Goal: Check status: Check status

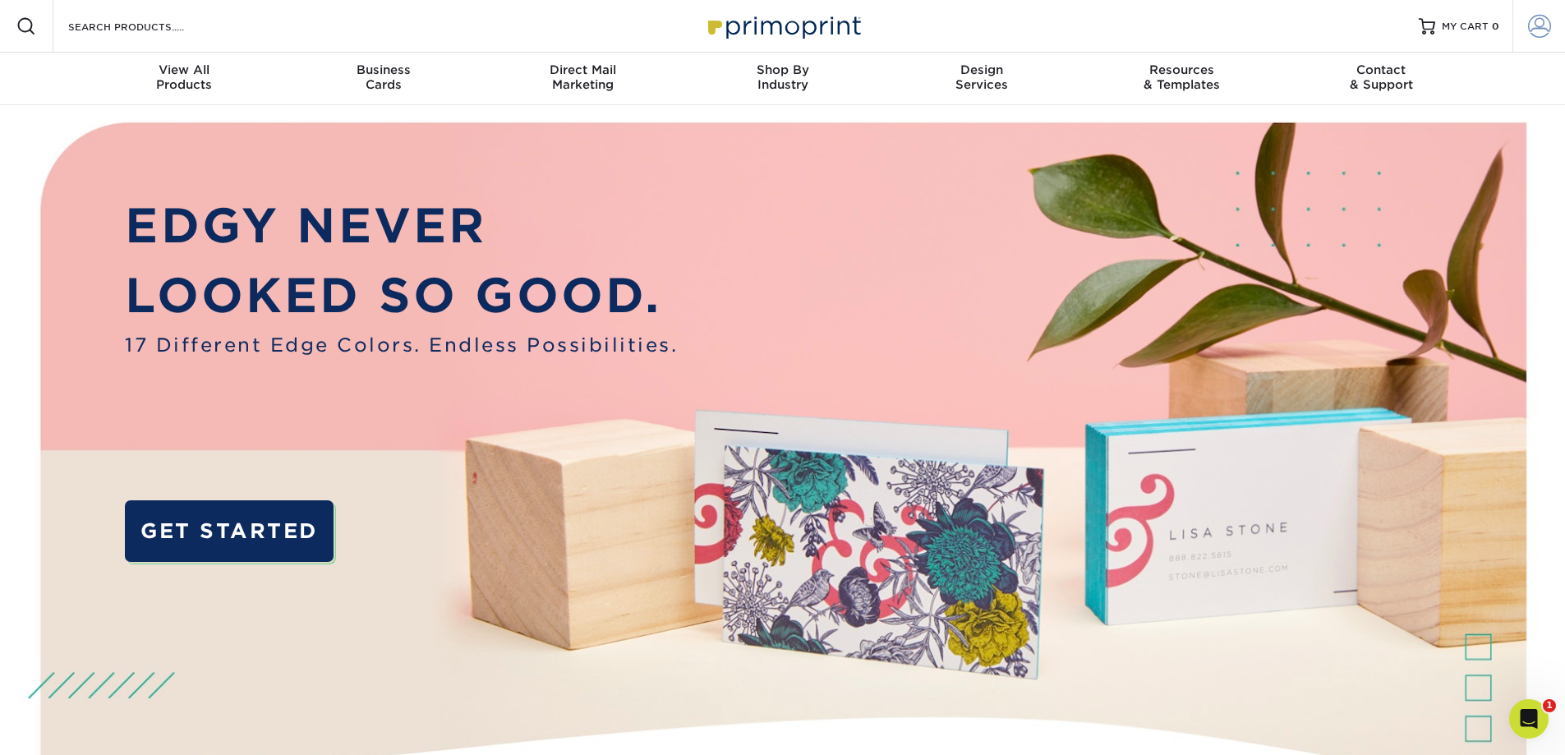
type input "[EMAIL_ADDRESS][DOMAIN_NAME]"
click at [1544, 30] on span at bounding box center [1539, 26] width 23 height 23
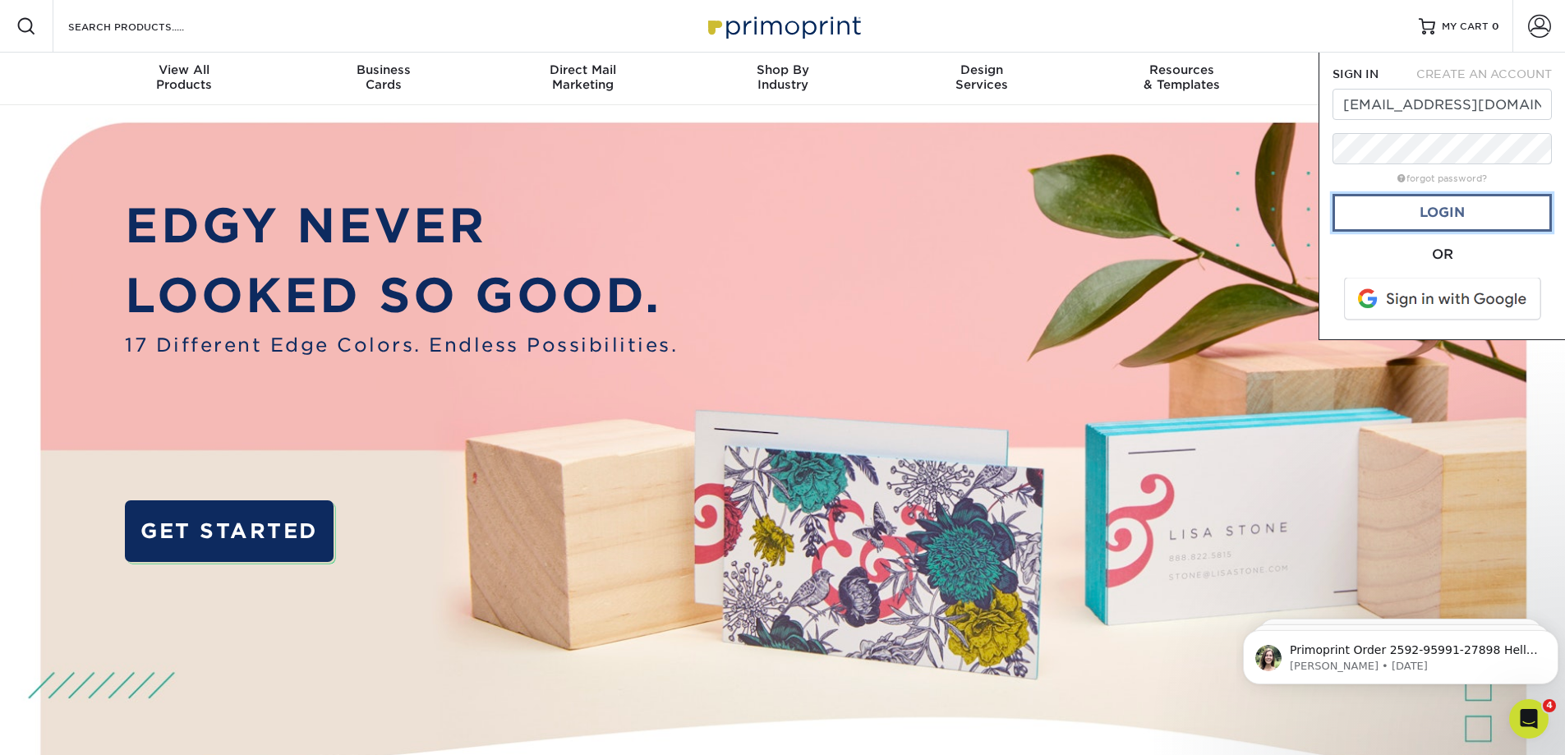
click at [1429, 214] on link "Login" at bounding box center [1442, 213] width 219 height 38
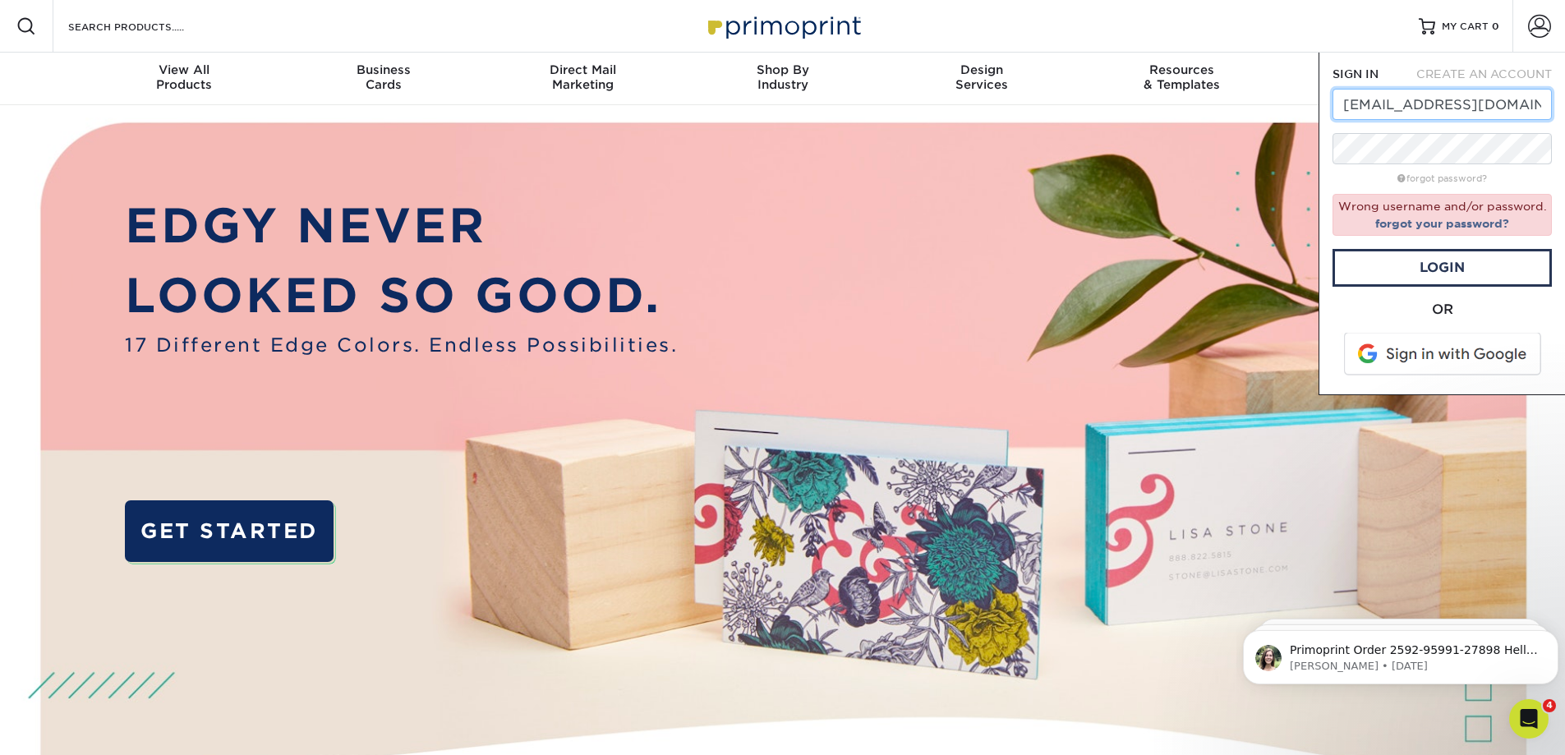
click at [1461, 111] on input "[EMAIL_ADDRESS][DOMAIN_NAME]" at bounding box center [1442, 104] width 219 height 31
click at [1447, 228] on link "forgot your password?" at bounding box center [1442, 223] width 134 height 13
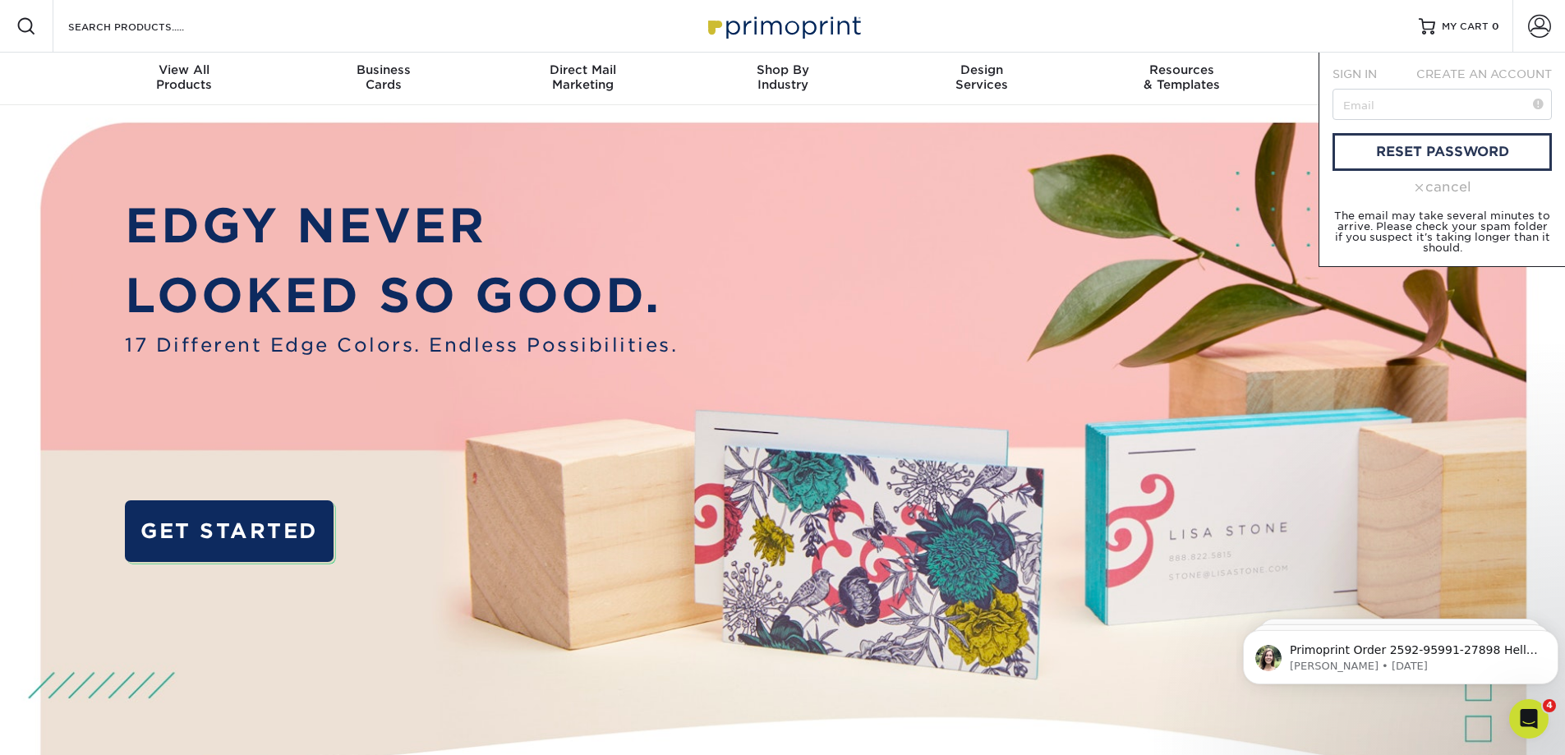
drag, startPoint x: 1325, startPoint y: 67, endPoint x: 1335, endPoint y: 67, distance: 9.9
click at [1326, 67] on div "SIGN IN" at bounding box center [1360, 74] width 81 height 16
click at [1370, 72] on span "SIGN IN" at bounding box center [1355, 73] width 44 height 13
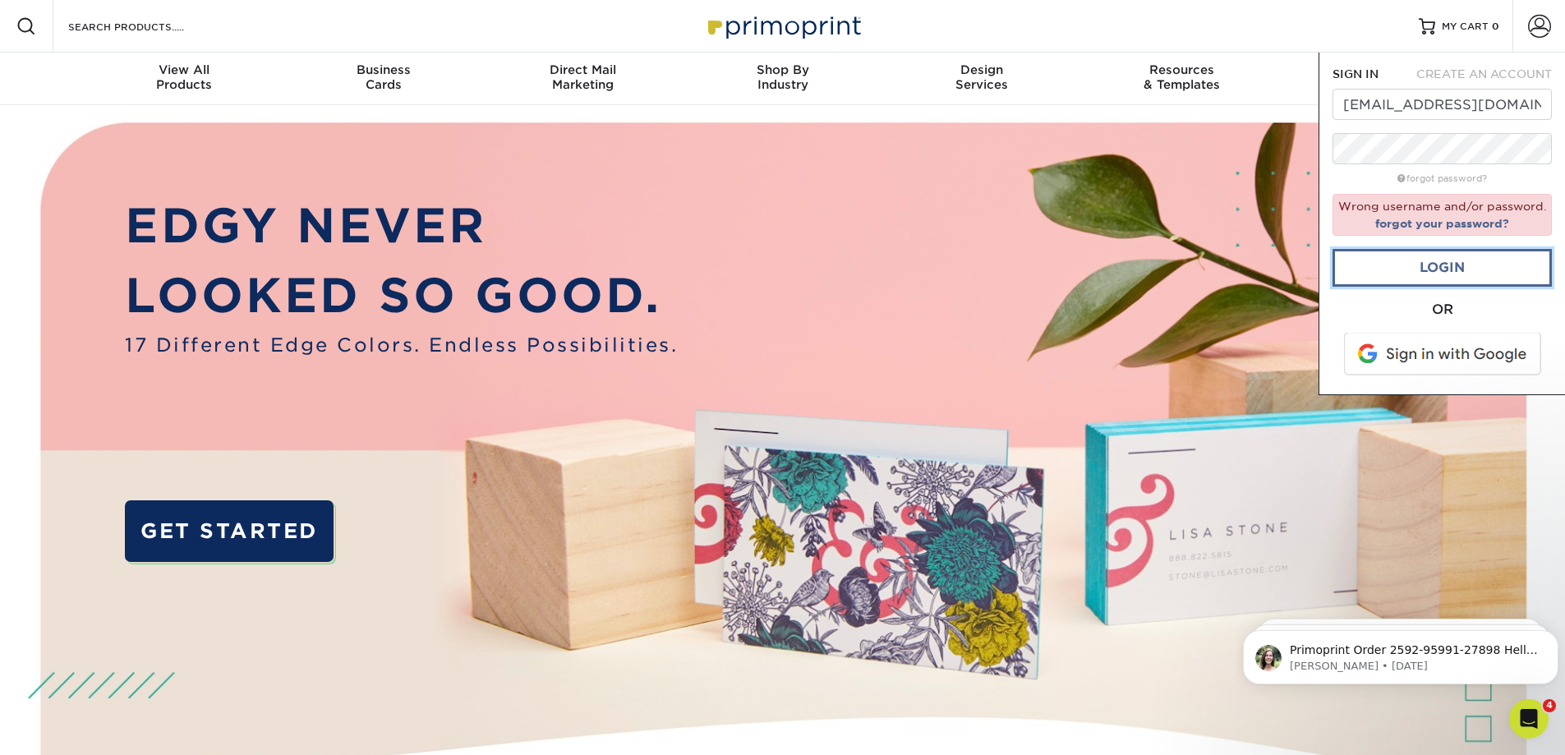
click at [1434, 280] on link "Login" at bounding box center [1442, 268] width 219 height 38
click at [1458, 228] on link "forgot your password?" at bounding box center [1442, 223] width 134 height 13
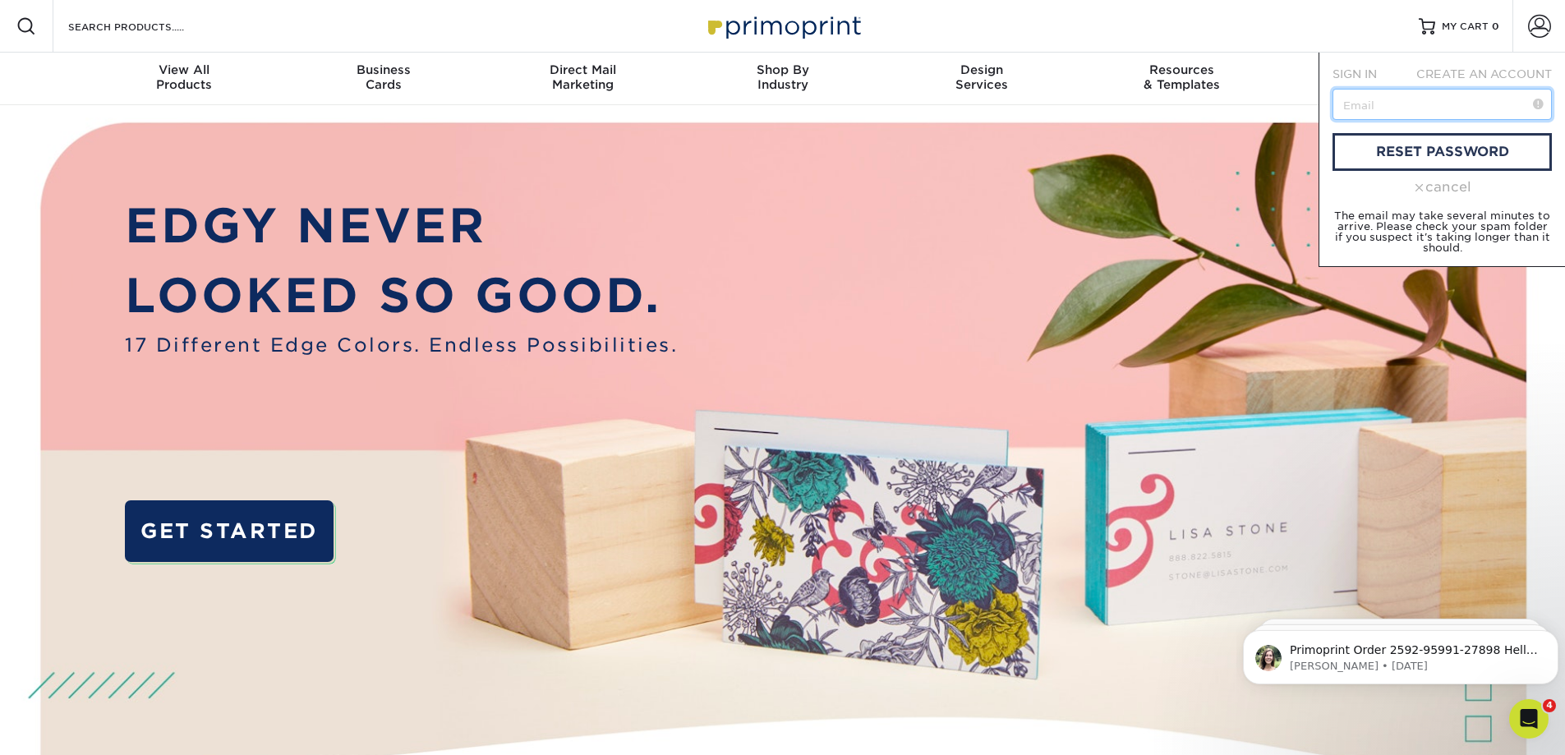
click at [1364, 102] on input "text" at bounding box center [1442, 104] width 219 height 31
type input "[EMAIL_ADDRESS][DOMAIN_NAME]"
click at [1421, 158] on link "reset password" at bounding box center [1442, 152] width 219 height 38
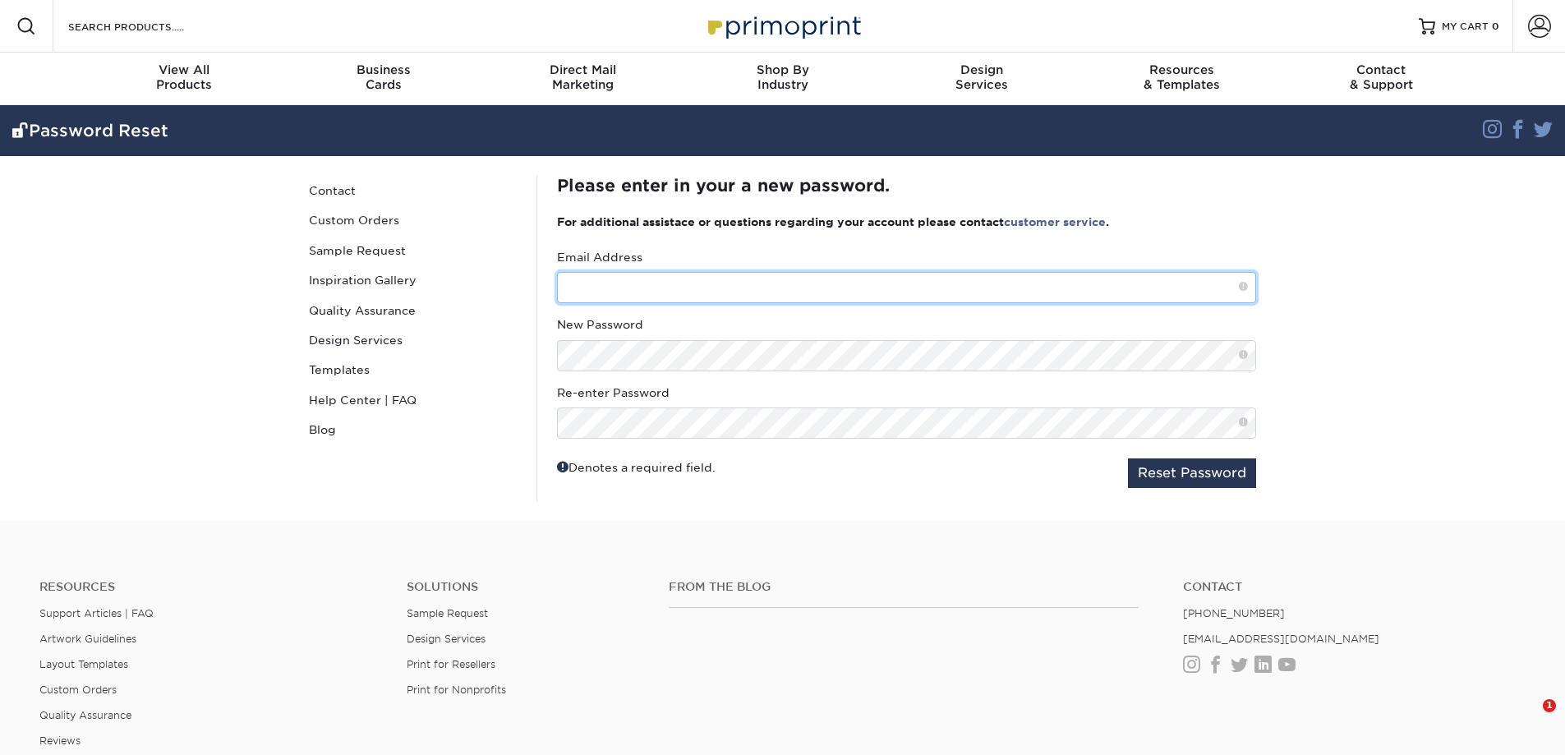
click at [606, 291] on input "text" at bounding box center [906, 287] width 699 height 31
type input "[EMAIL_ADDRESS][DOMAIN_NAME]"
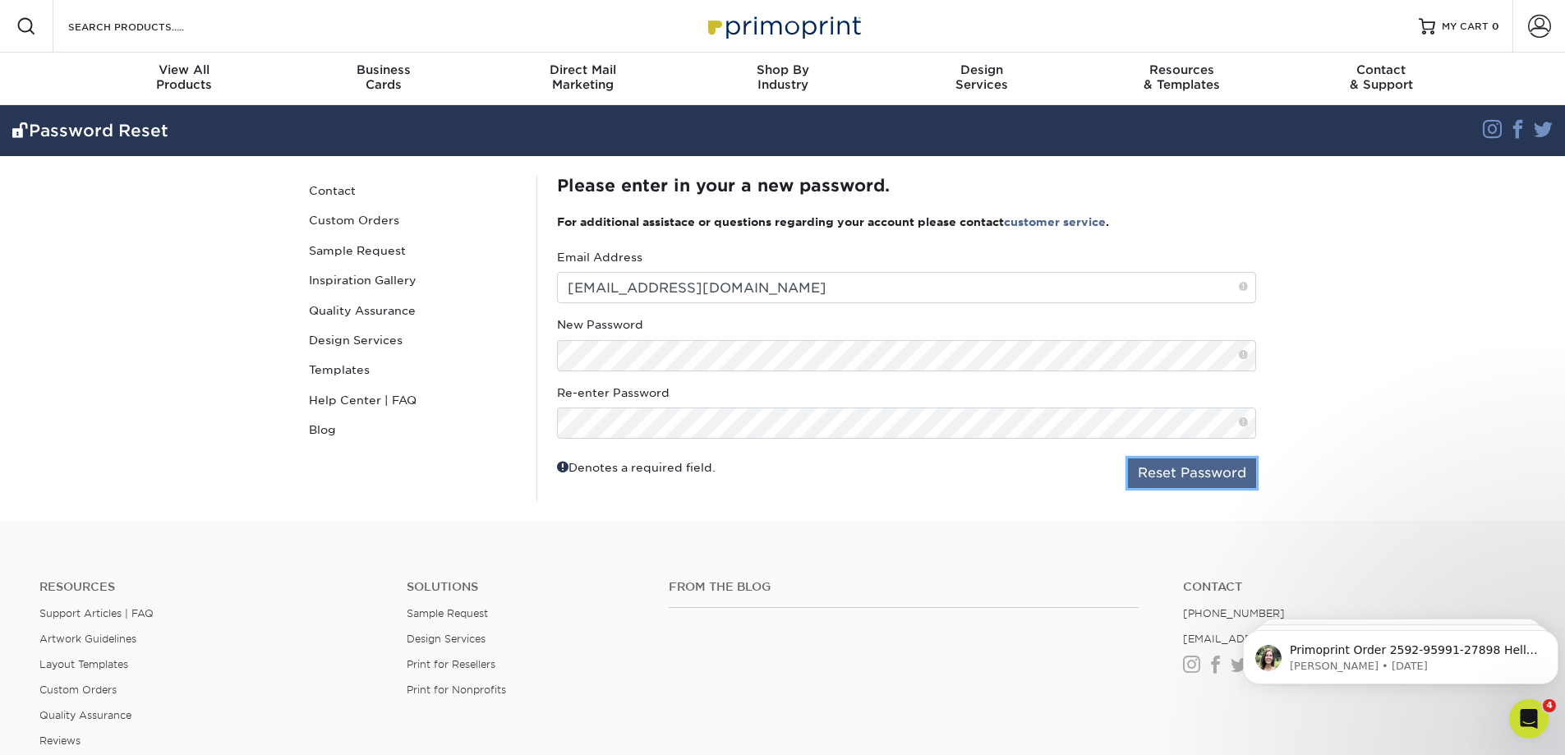
click at [1215, 472] on button "Reset Password" at bounding box center [1192, 473] width 128 height 30
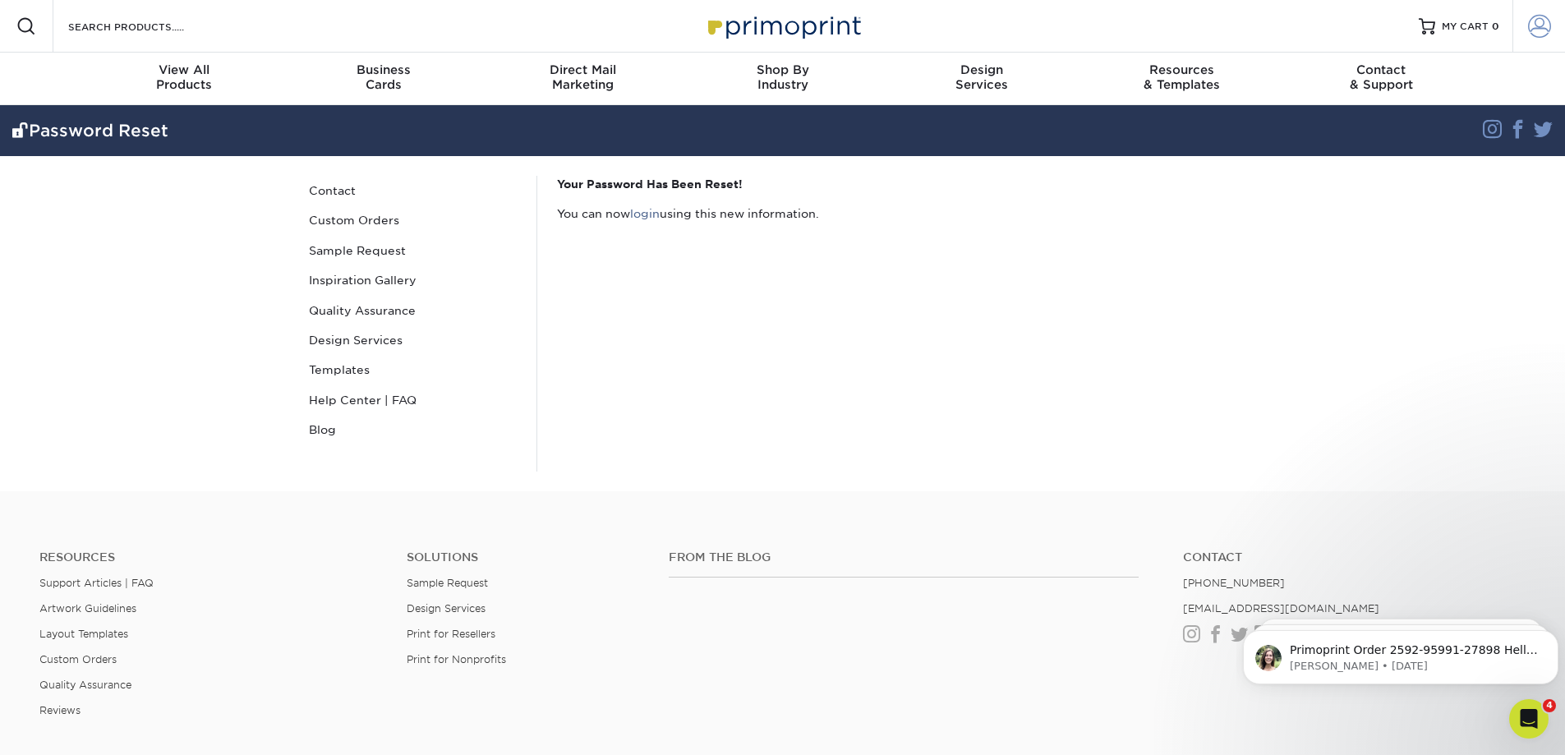
type input "[EMAIL_ADDRESS][DOMAIN_NAME]"
click at [1537, 34] on span at bounding box center [1539, 26] width 23 height 23
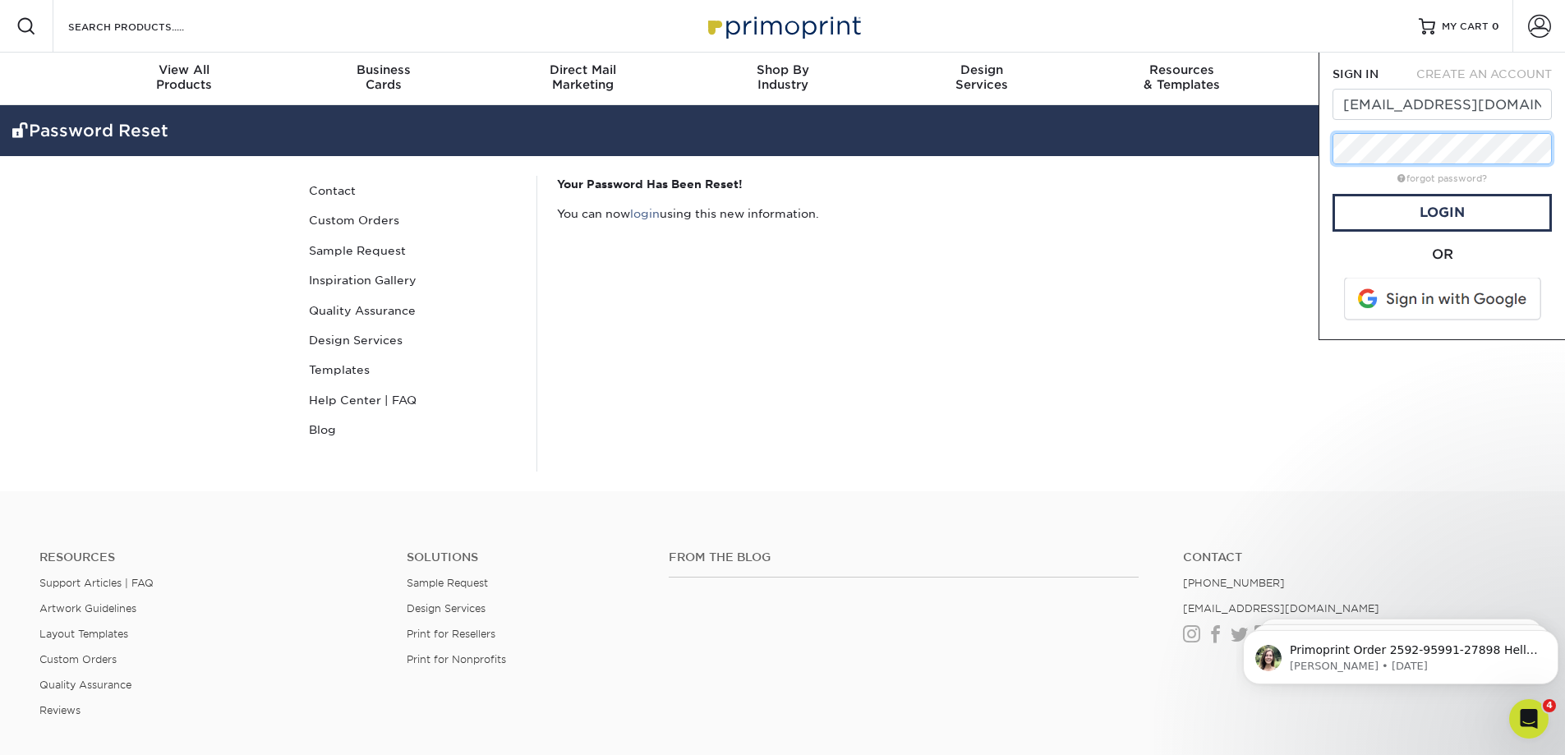
click at [1219, 164] on div "Resources Menu Search Products Account SIGN IN CREATE AN ACCOUNT slauricella@du…" at bounding box center [782, 245] width 1565 height 491
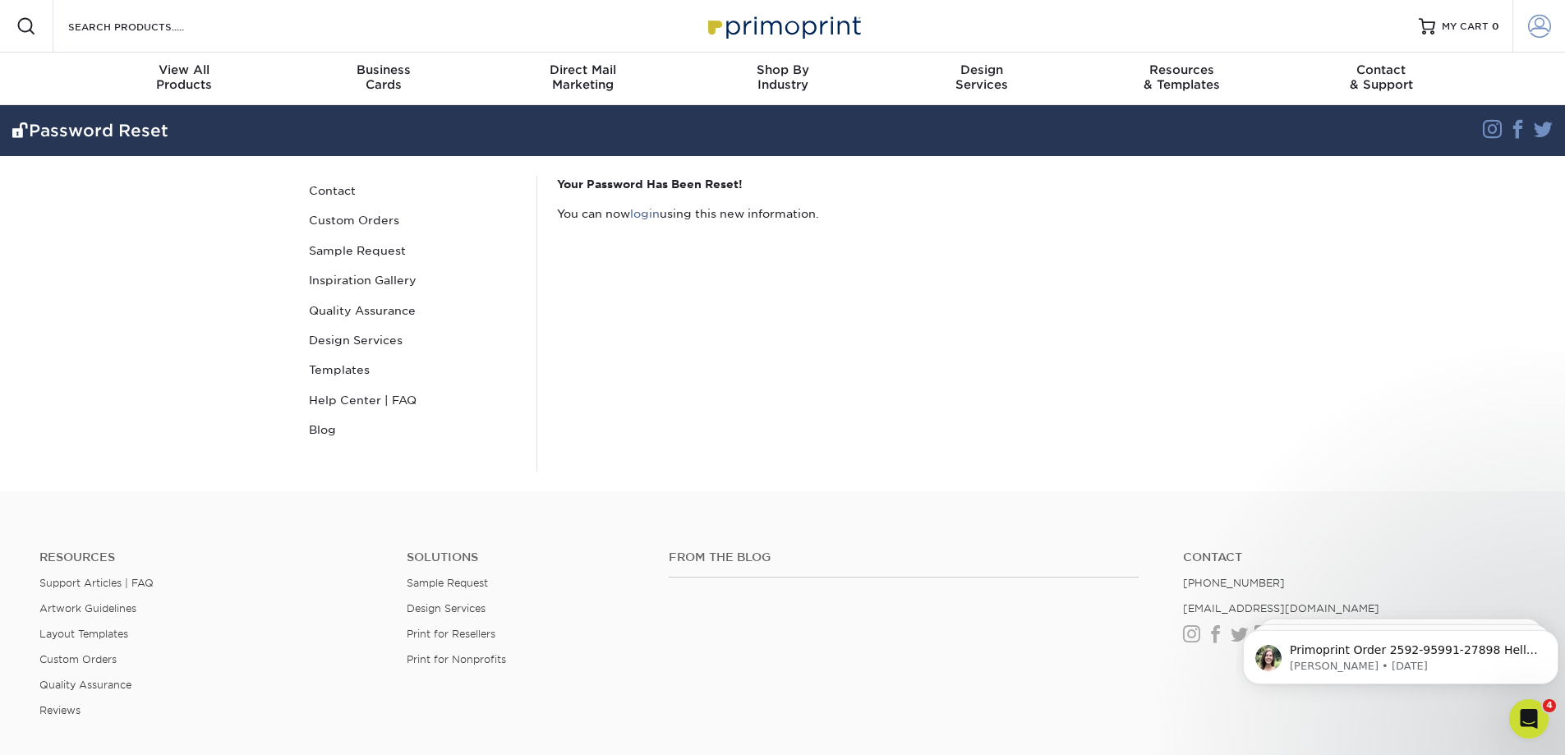
click at [1542, 35] on span at bounding box center [1539, 26] width 23 height 23
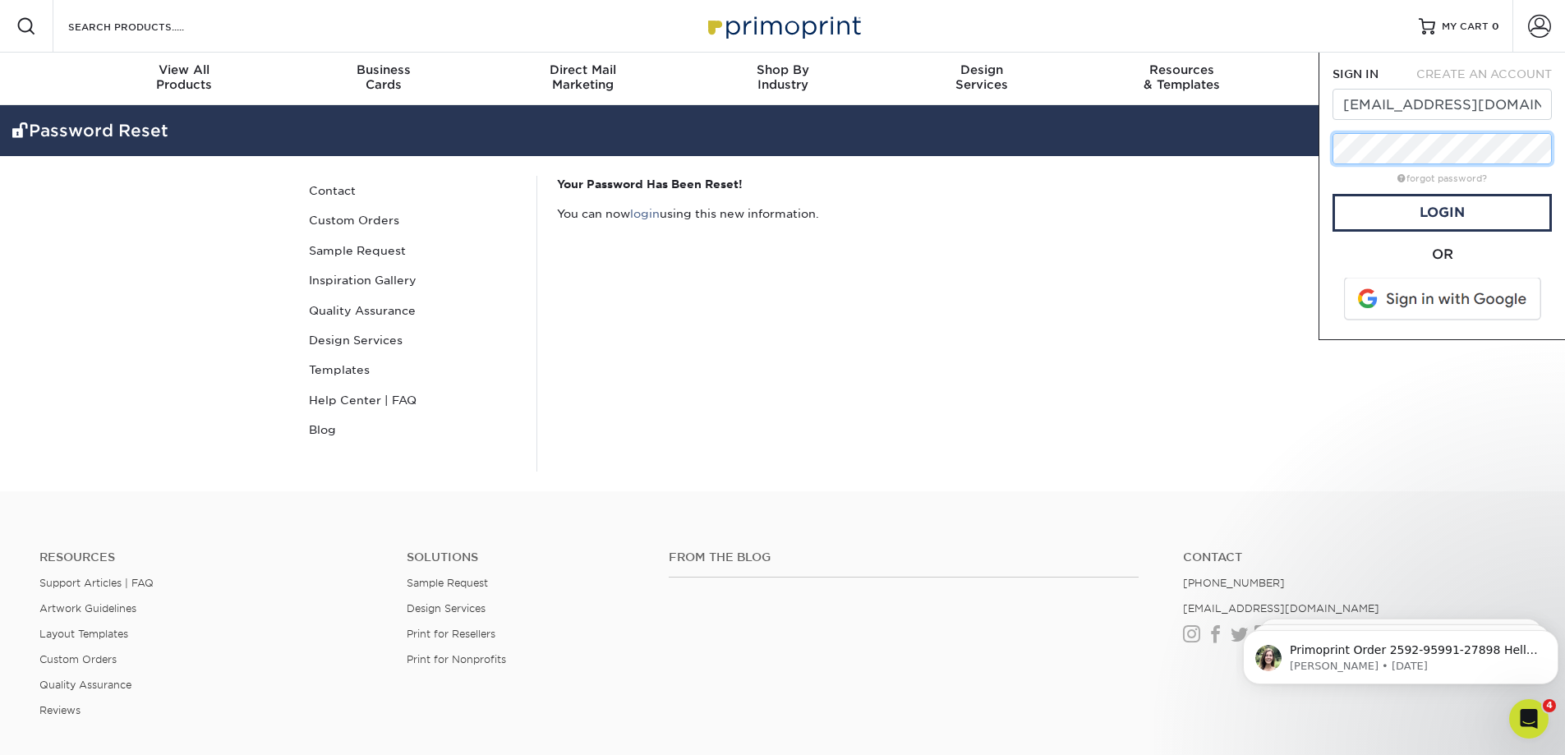
click at [1245, 179] on div "Resources Menu Search Products Account SIGN IN CREATE AN ACCOUNT slauricella@du…" at bounding box center [782, 245] width 1565 height 491
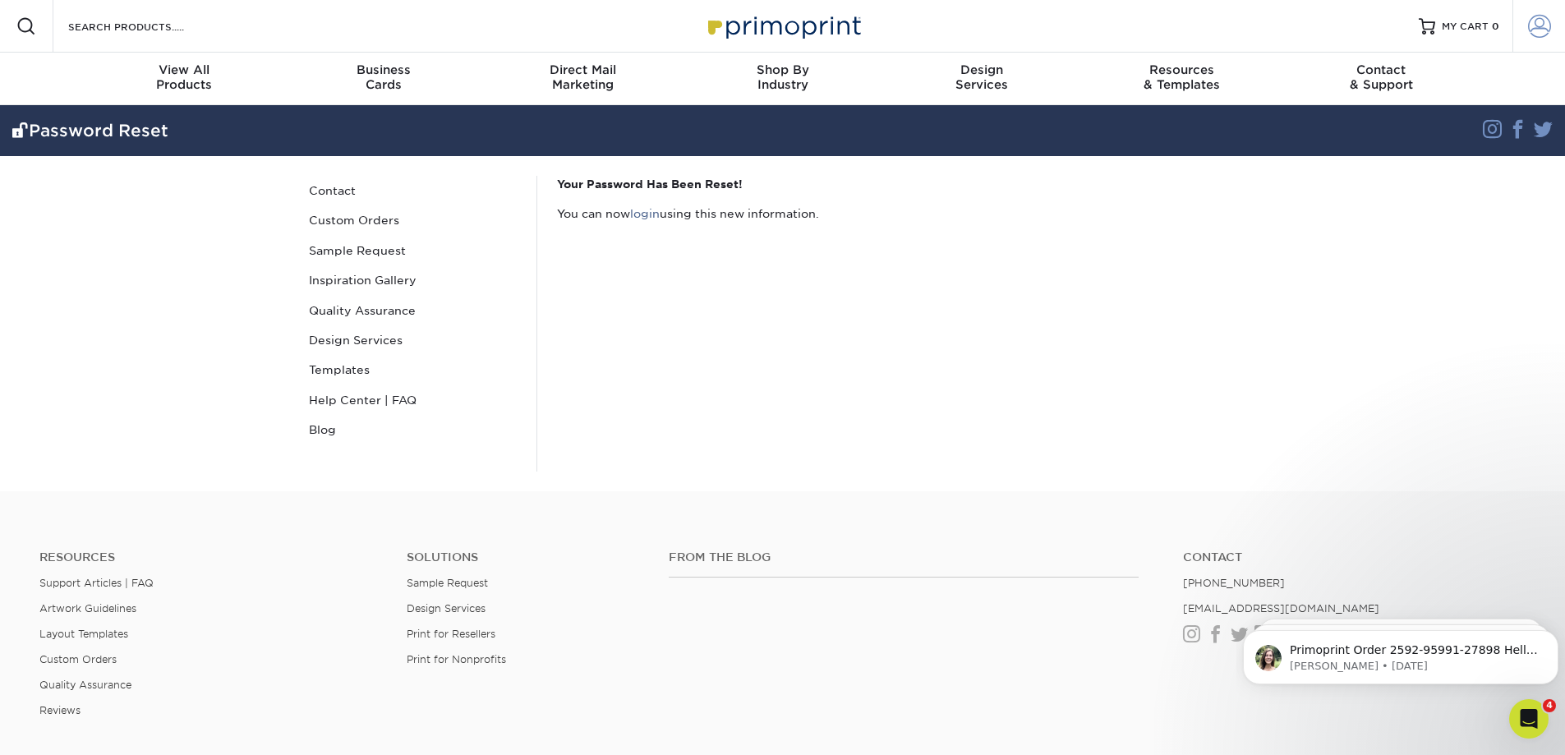
click at [1528, 26] on span at bounding box center [1539, 26] width 23 height 23
click at [1531, 21] on span at bounding box center [1539, 26] width 23 height 23
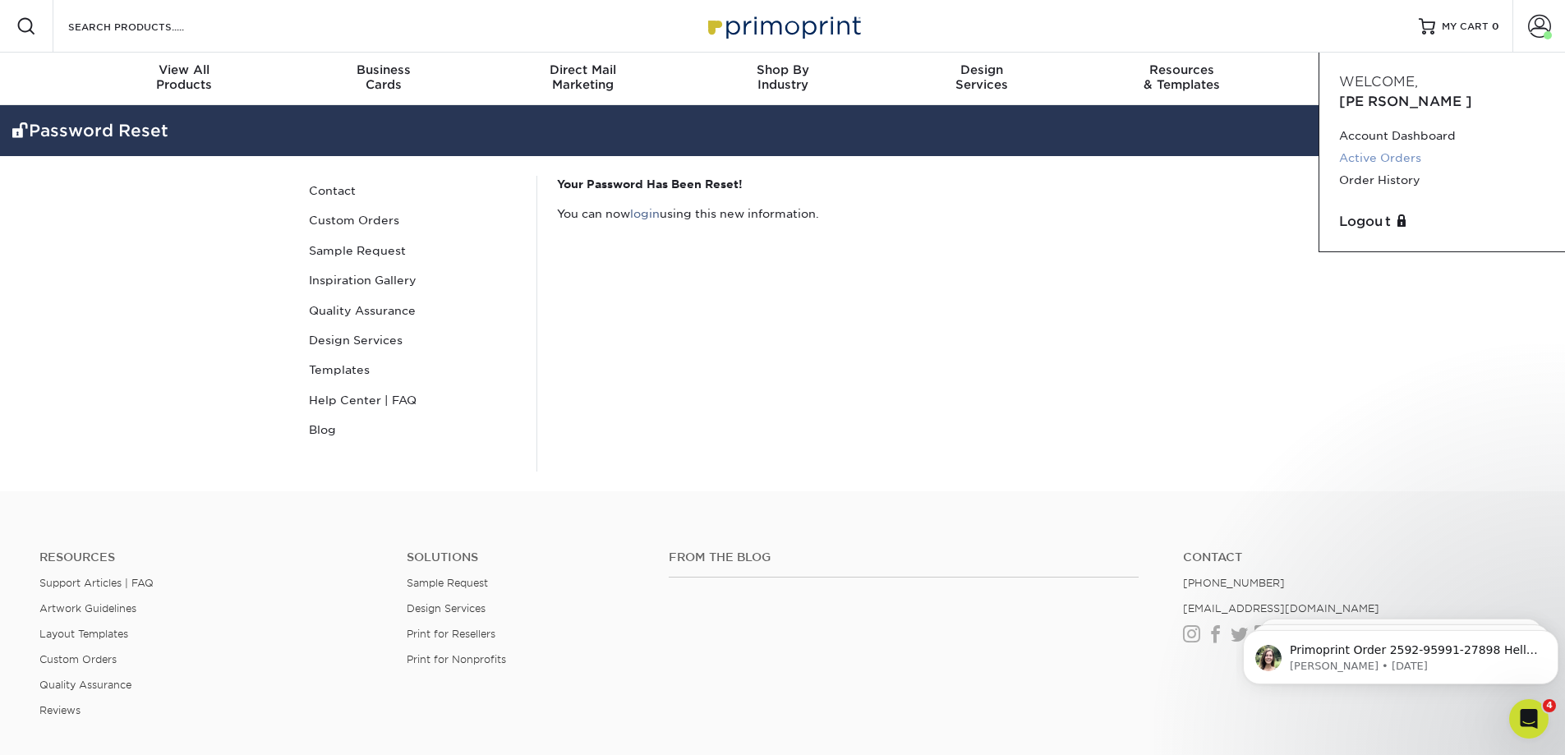
click at [1366, 147] on link "Active Orders" at bounding box center [1442, 158] width 206 height 22
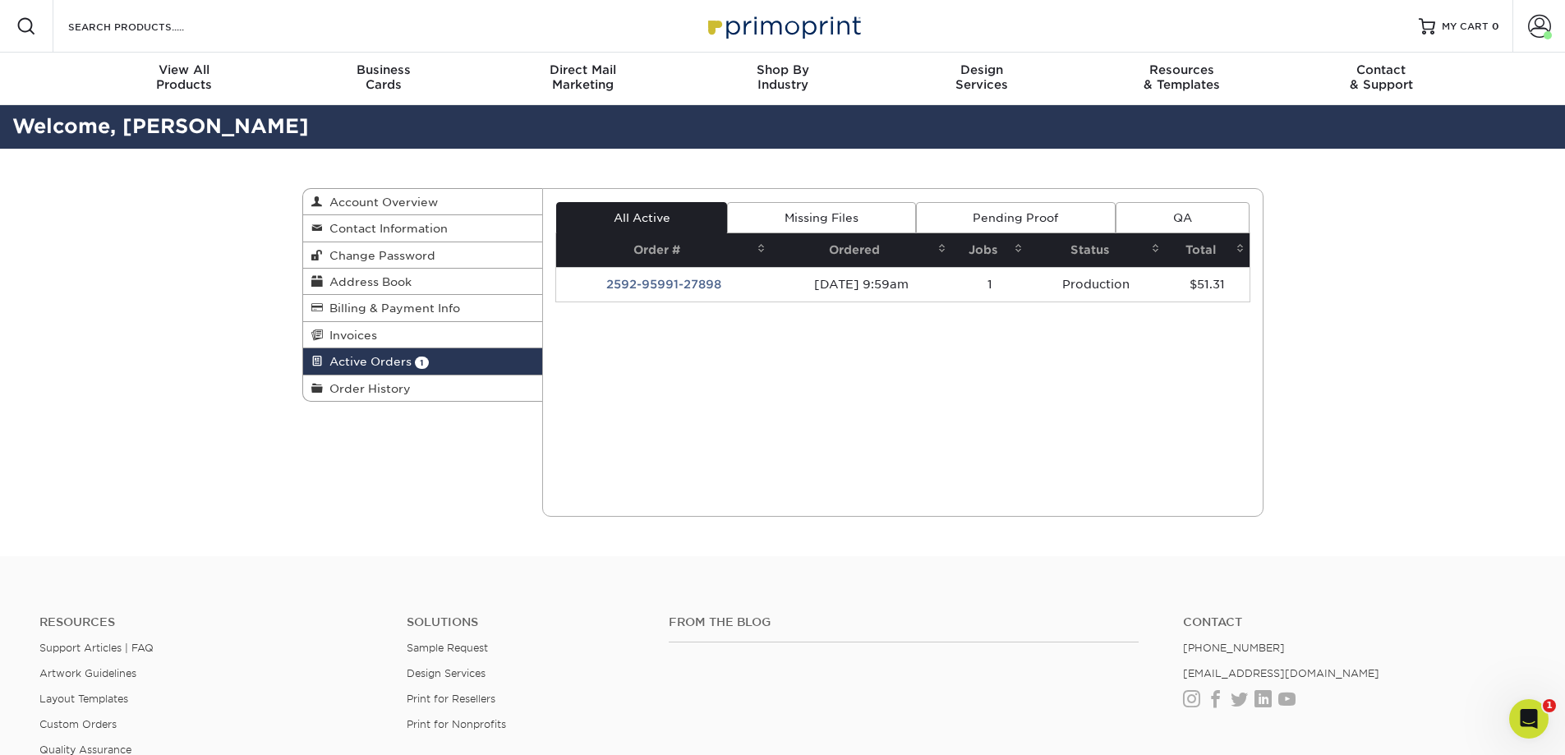
click at [861, 280] on td "09/02/2025 9:59am" at bounding box center [861, 284] width 181 height 35
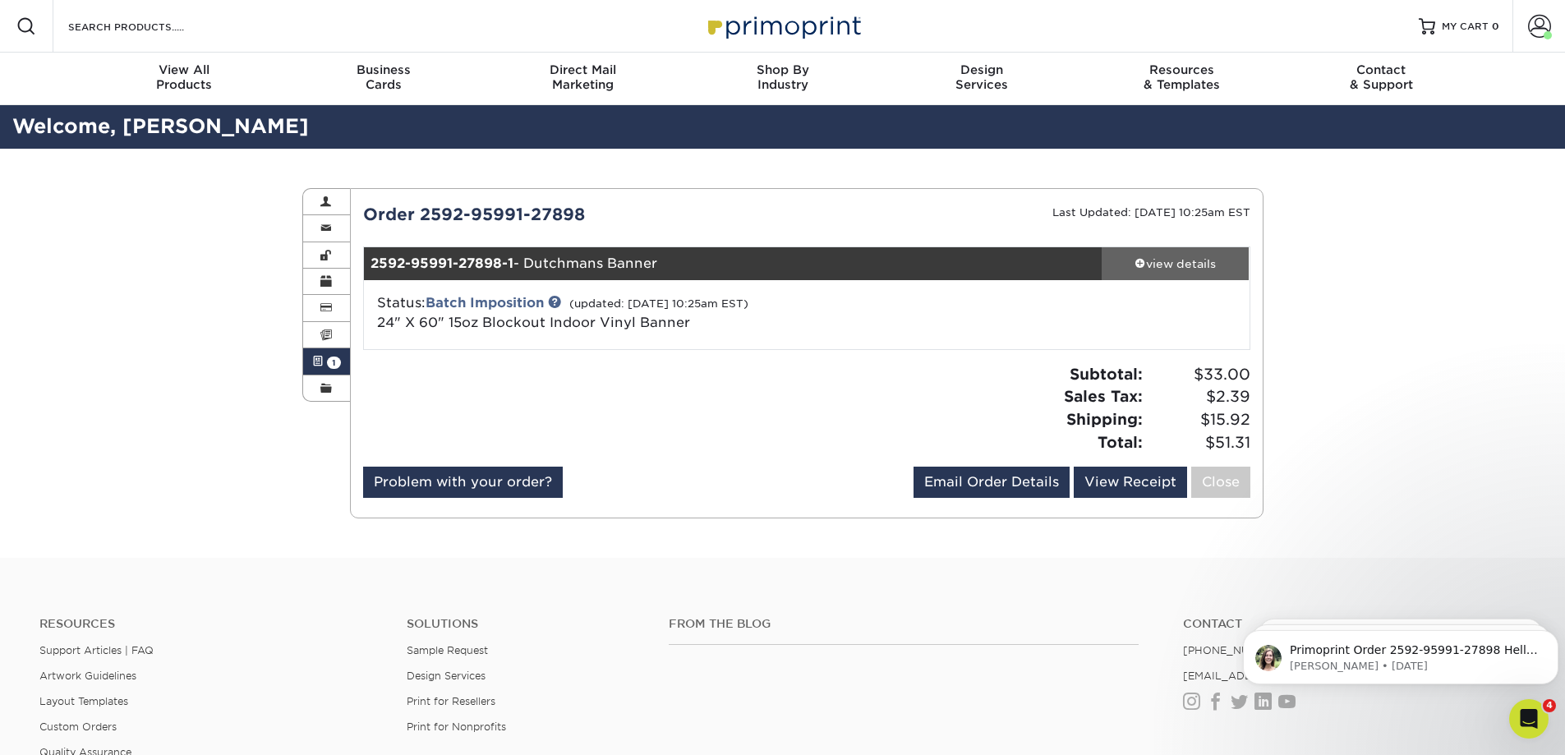
click at [1168, 270] on div "view details" at bounding box center [1176, 264] width 148 height 16
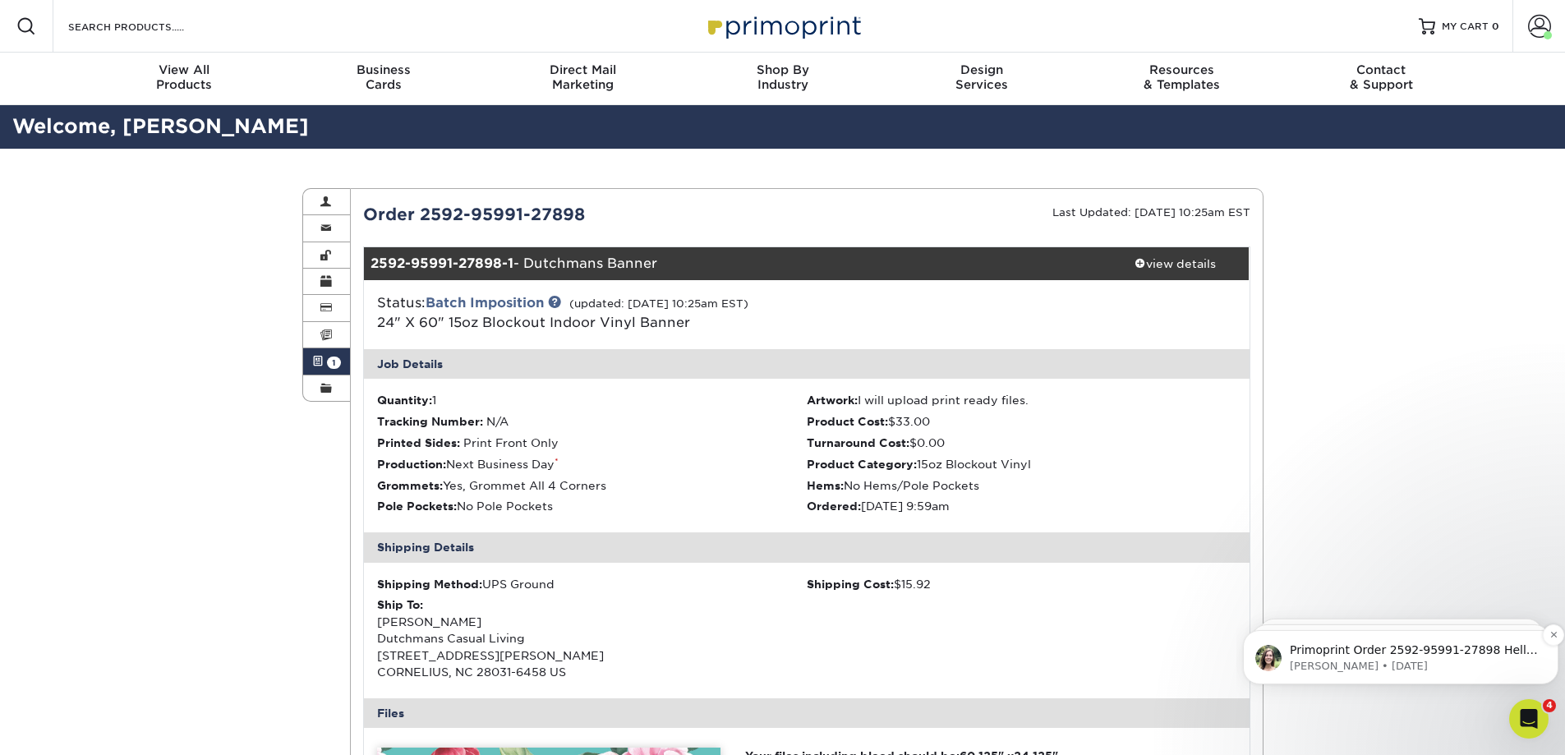
click at [1425, 657] on p "Primoprint Order 2592-95991-27898 Hello! Thank you for placing your print order…" at bounding box center [1414, 650] width 248 height 16
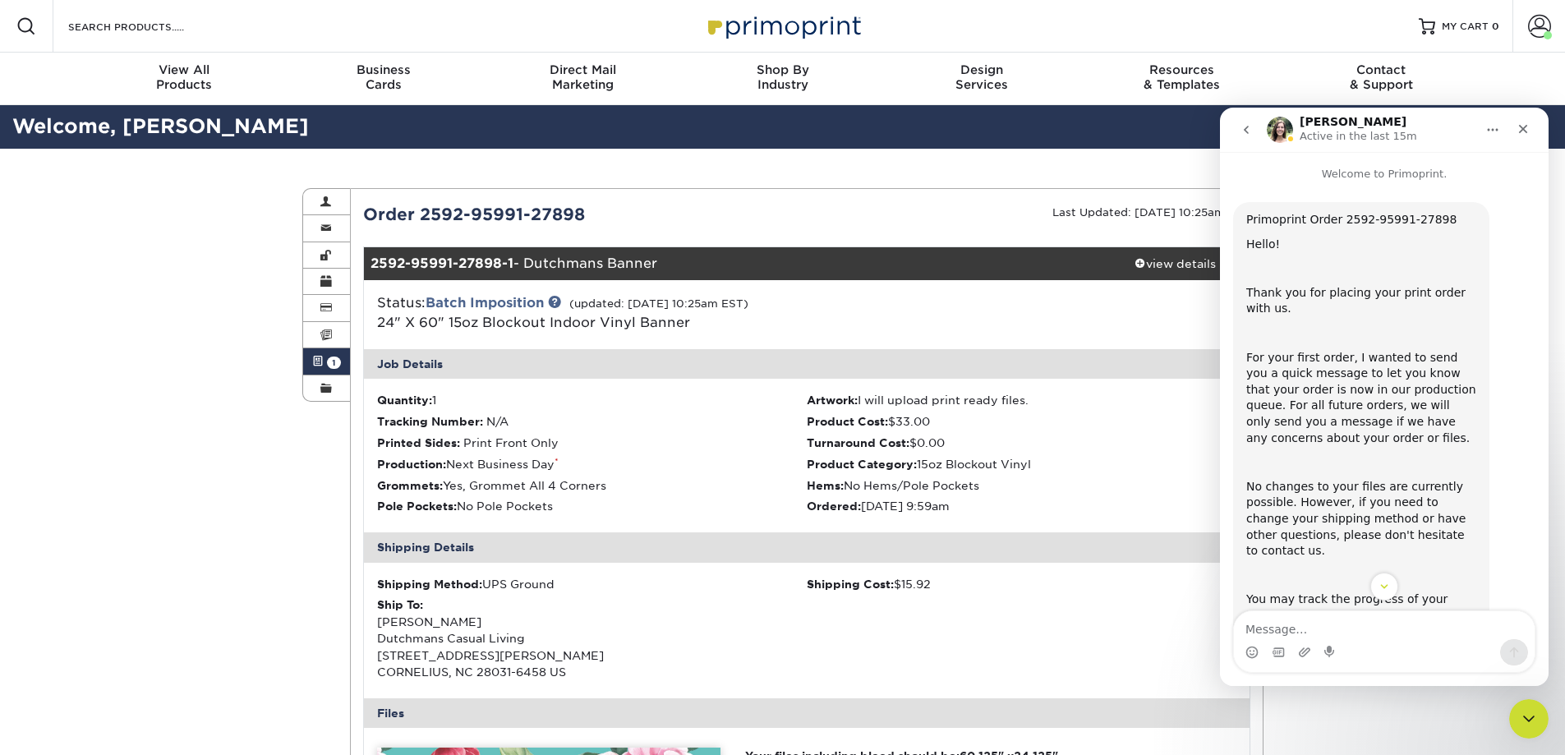
click at [196, 453] on div "Active Orders Account Overview Contact Information Change Password Address Book…" at bounding box center [782, 704] width 1565 height 1110
